Goal: Navigation & Orientation: Find specific page/section

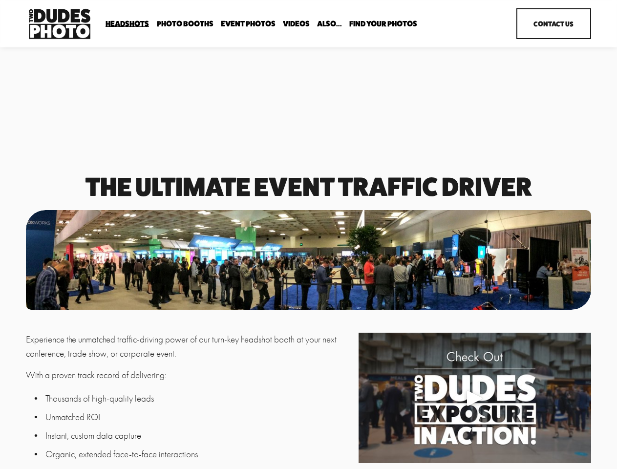
click at [475, 400] on div "Play" at bounding box center [474, 398] width 23 height 23
